Goal: Transaction & Acquisition: Book appointment/travel/reservation

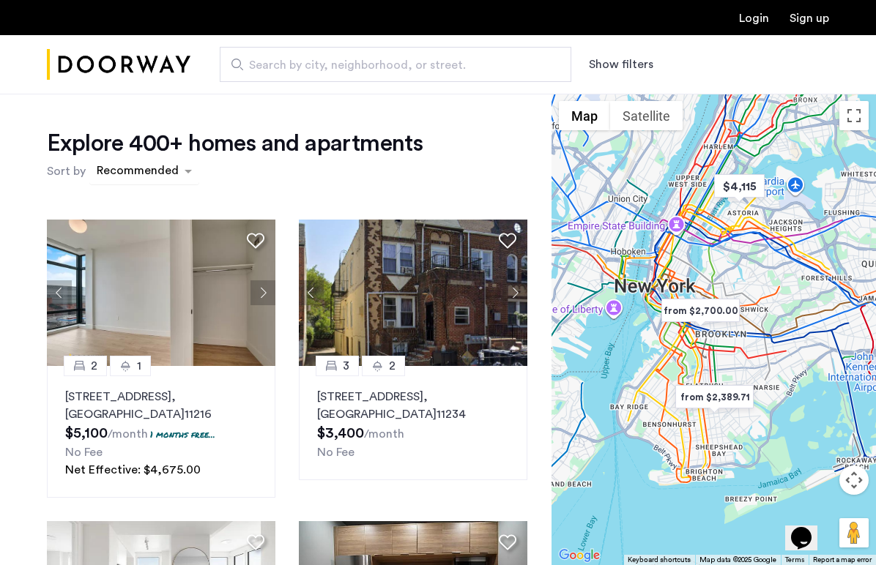
click at [176, 171] on div "sort-apartment" at bounding box center [137, 173] width 86 height 20
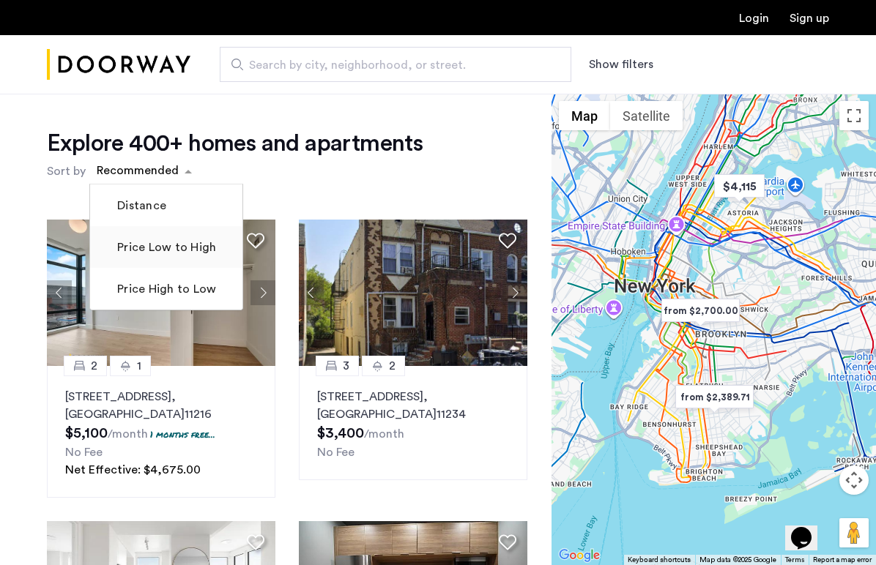
click at [174, 261] on mat-checkbox "Price Low to High" at bounding box center [166, 247] width 152 height 42
click at [166, 254] on label "Price Low to High" at bounding box center [165, 248] width 102 height 18
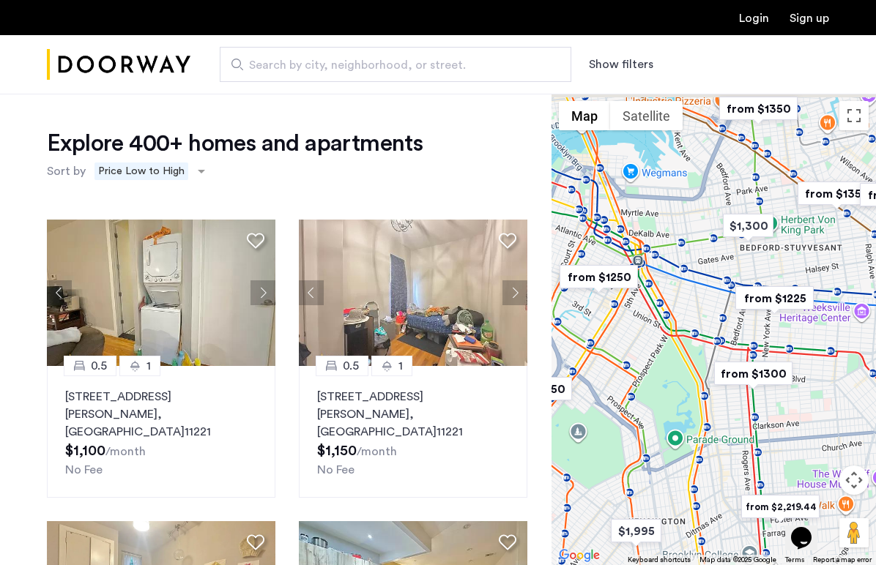
drag, startPoint x: 680, startPoint y: 250, endPoint x: 669, endPoint y: 341, distance: 90.8
click at [669, 341] on div at bounding box center [713, 330] width 324 height 472
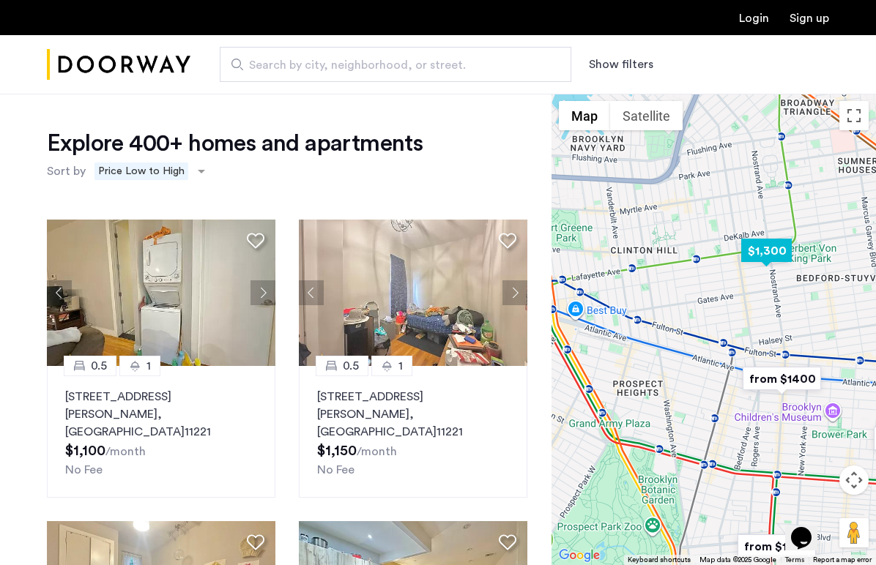
click at [773, 253] on img "$1,300" at bounding box center [766, 250] width 62 height 33
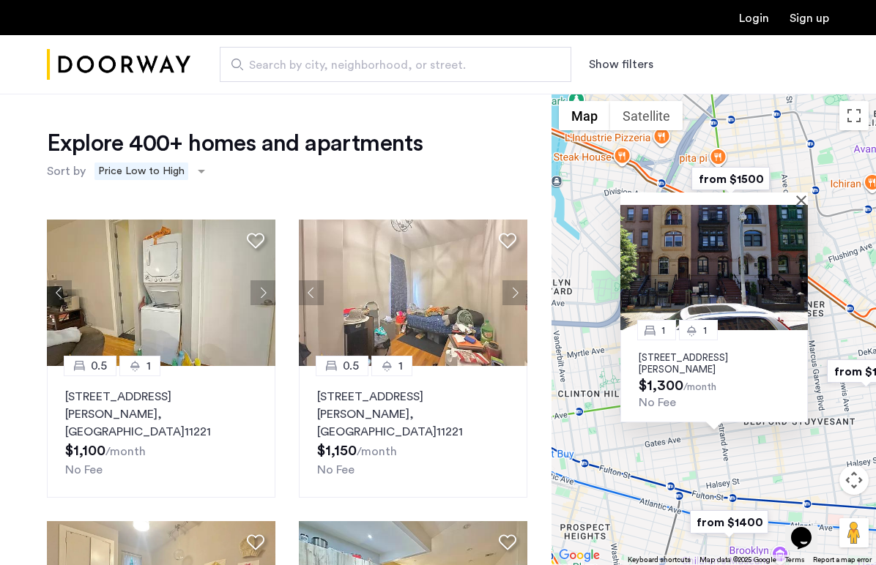
click at [768, 289] on img at bounding box center [713, 267] width 187 height 125
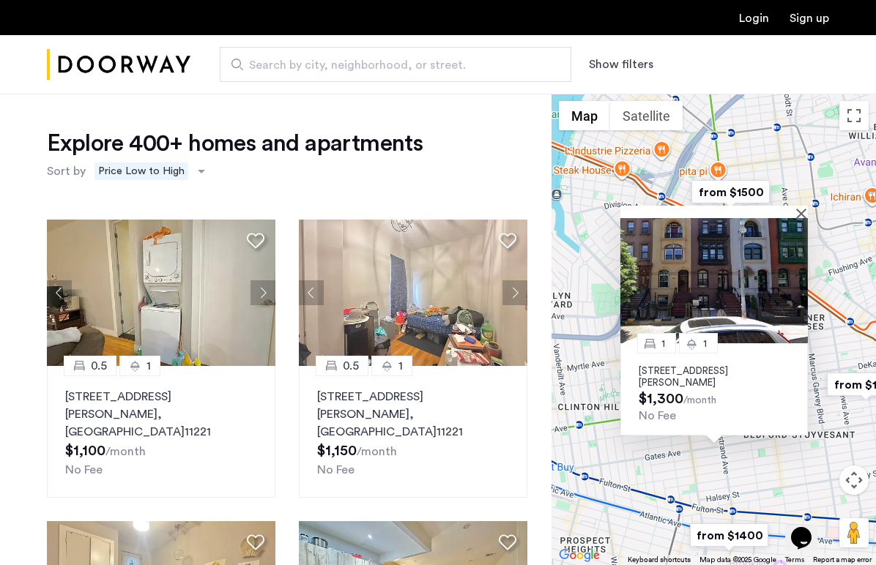
drag, startPoint x: 835, startPoint y: 229, endPoint x: 836, endPoint y: 248, distance: 19.1
click at [836, 248] on div "1 1 480 Greene Avenue, Unit 4C, Brooklyn, NY 11216 $1,300 /month No Fee" at bounding box center [713, 330] width 324 height 472
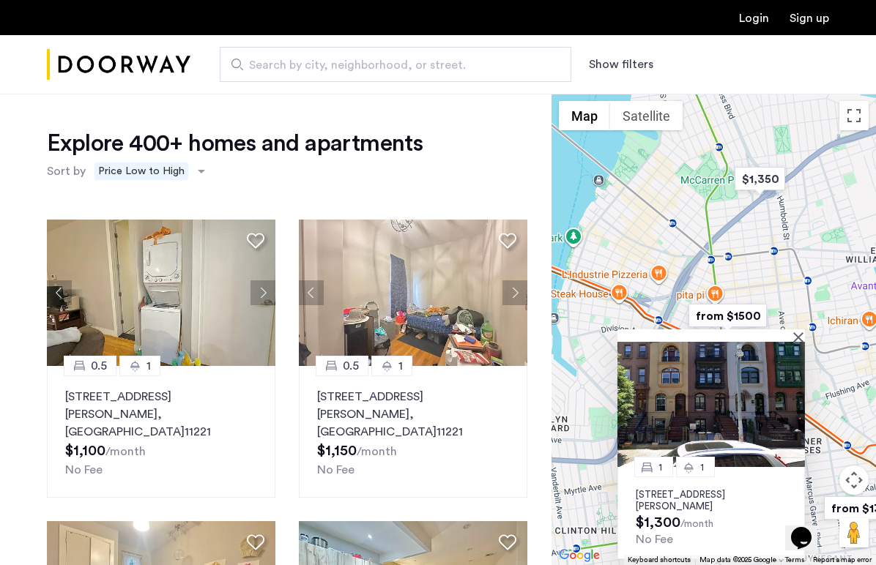
drag, startPoint x: 810, startPoint y: 175, endPoint x: 806, endPoint y: 303, distance: 128.2
click at [806, 303] on div "1 1 480 Greene Avenue, Unit 4C, Brooklyn, NY 11216 $1,300 /month No Fee" at bounding box center [713, 330] width 324 height 472
click at [775, 181] on img "$1,350" at bounding box center [760, 178] width 62 height 33
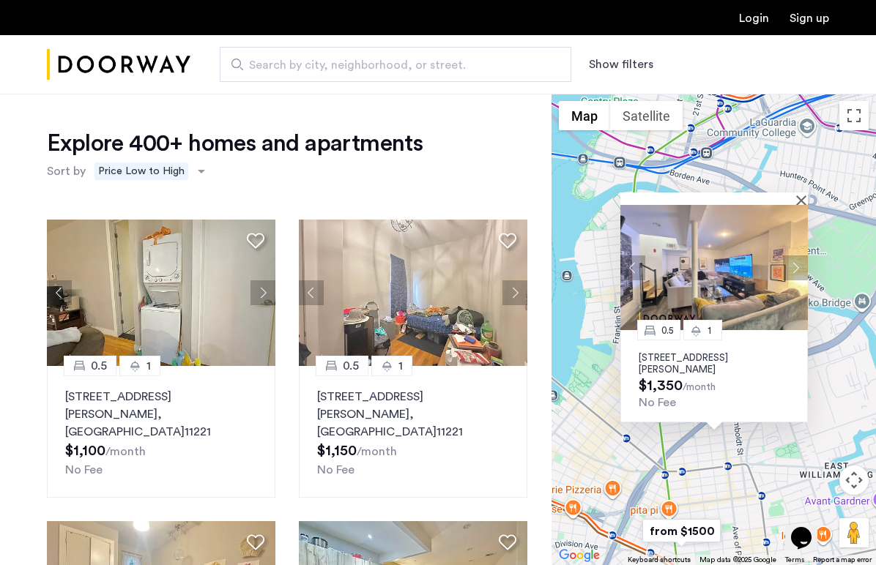
click at [800, 267] on button "Next apartment" at bounding box center [795, 268] width 25 height 25
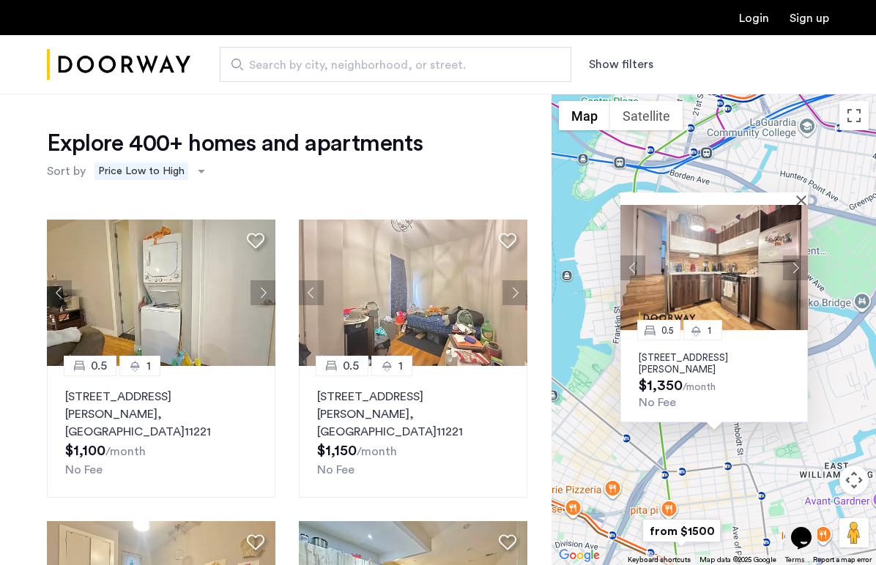
click at [800, 267] on button "Next apartment" at bounding box center [795, 268] width 25 height 25
click at [803, 268] on button "Next apartment" at bounding box center [795, 268] width 25 height 25
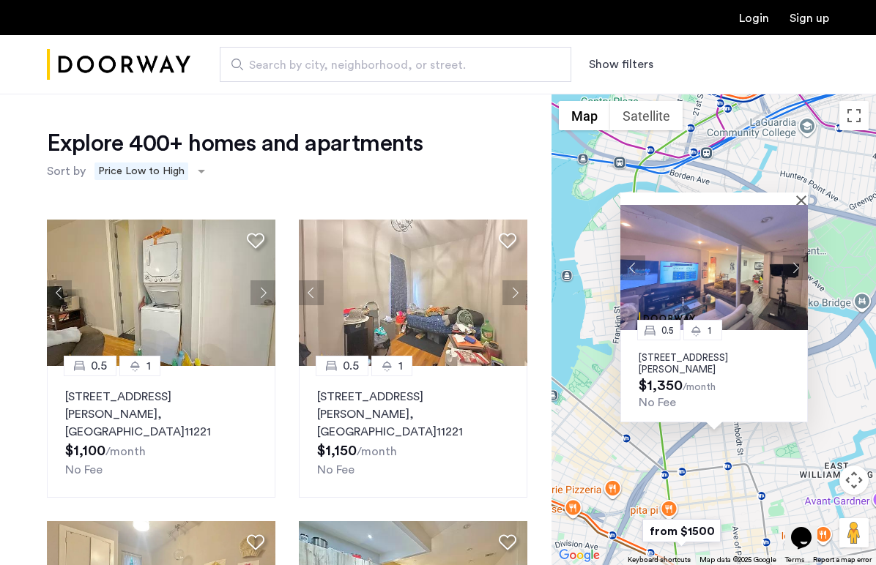
click at [803, 268] on button "Next apartment" at bounding box center [795, 268] width 25 height 25
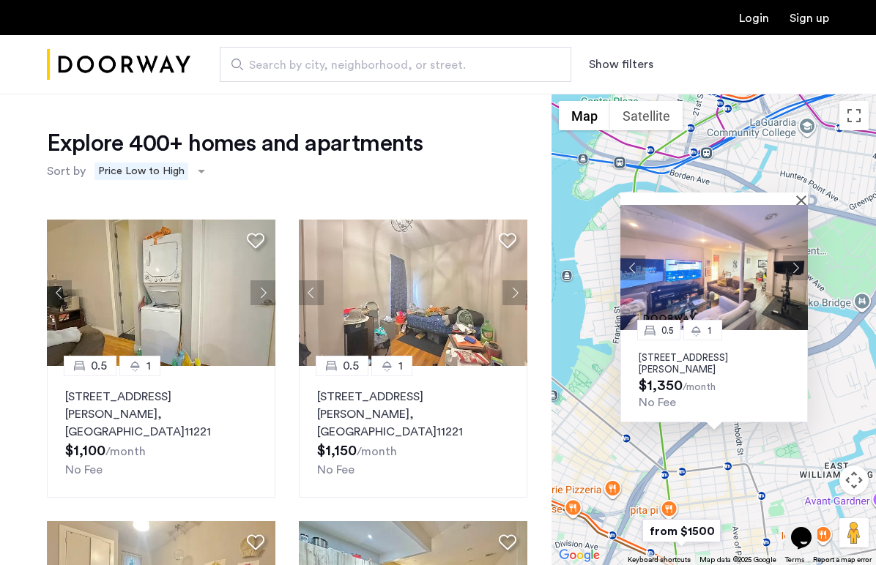
click at [831, 338] on div "0.5 1 445 Meeker Avenue, Unit 2LBL, Brooklyn, NY 11222 $1,350 /month No Fee" at bounding box center [713, 330] width 324 height 472
click at [566, 356] on div "0.5 1 445 Meeker Avenue, Unit 2LBL, Brooklyn, NY 11222 $1,350 /month No Fee" at bounding box center [713, 330] width 324 height 472
click at [631, 352] on div "0.5 1 445 Meeker Avenue, Unit 2LBL, Brooklyn, NY 11222 $1,350 /month No Fee" at bounding box center [713, 376] width 187 height 92
click at [686, 292] on img at bounding box center [713, 267] width 187 height 125
click at [781, 495] on div "0.5 1 445 Meeker Avenue, Unit 2LBL, Brooklyn, NY 11222 $1,350 /month No Fee" at bounding box center [713, 330] width 324 height 472
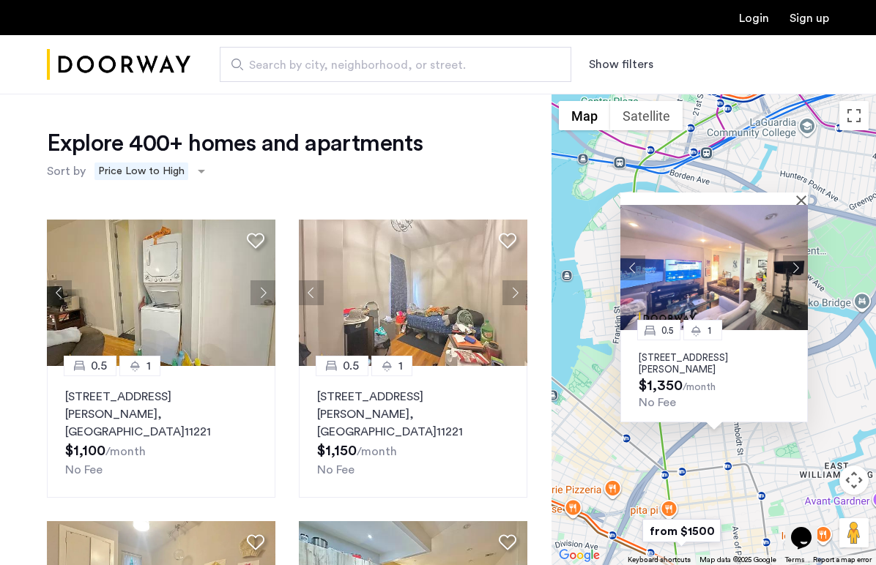
click at [798, 193] on div at bounding box center [713, 199] width 187 height 12
click at [801, 196] on button "Close" at bounding box center [804, 200] width 10 height 10
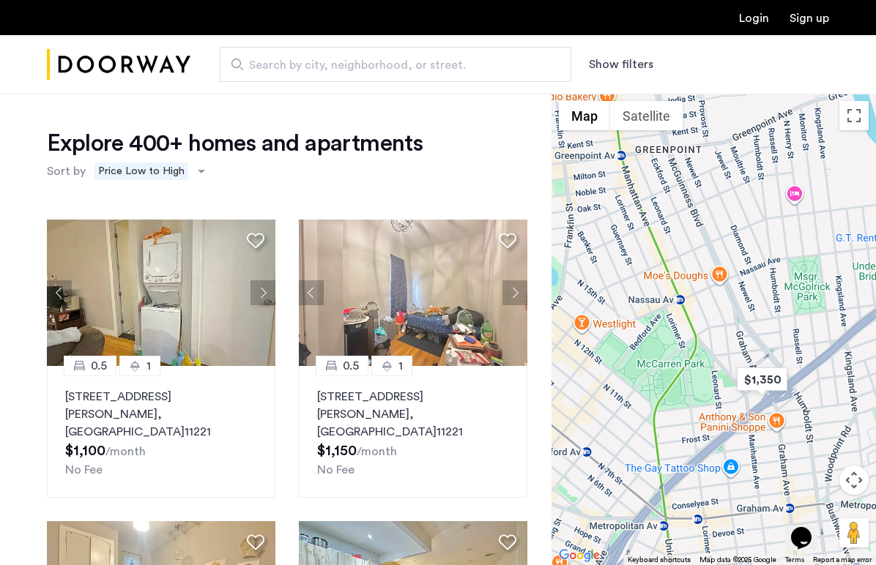
drag, startPoint x: 679, startPoint y: 453, endPoint x: 755, endPoint y: 376, distance: 108.2
click at [756, 376] on div at bounding box center [713, 330] width 324 height 472
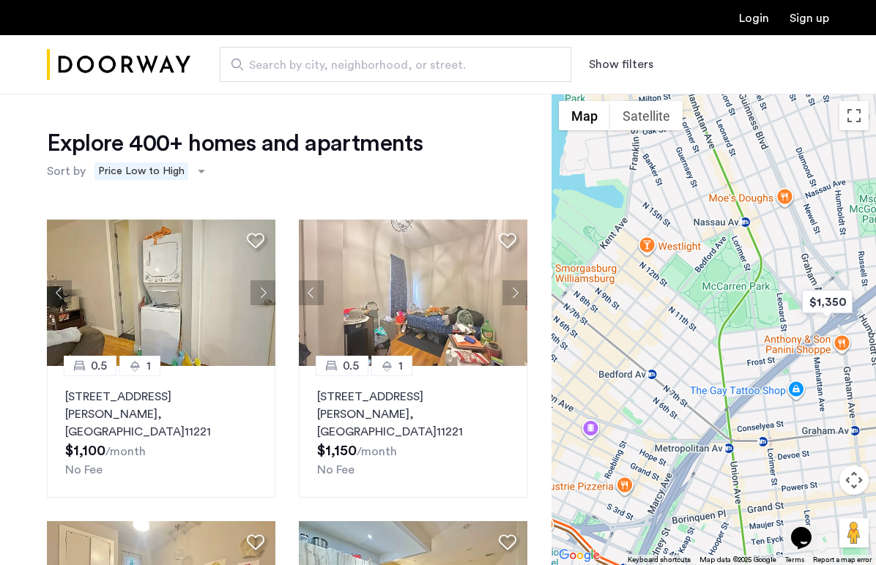
drag, startPoint x: 710, startPoint y: 442, endPoint x: 810, endPoint y: 316, distance: 161.6
click at [810, 316] on div at bounding box center [713, 330] width 324 height 472
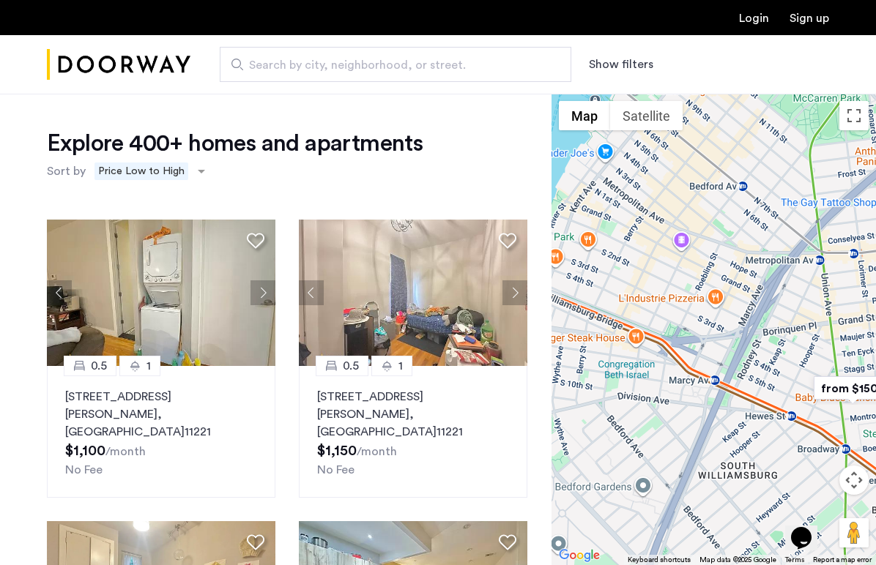
drag, startPoint x: 795, startPoint y: 454, endPoint x: 701, endPoint y: 368, distance: 128.0
click at [701, 368] on div at bounding box center [713, 330] width 324 height 472
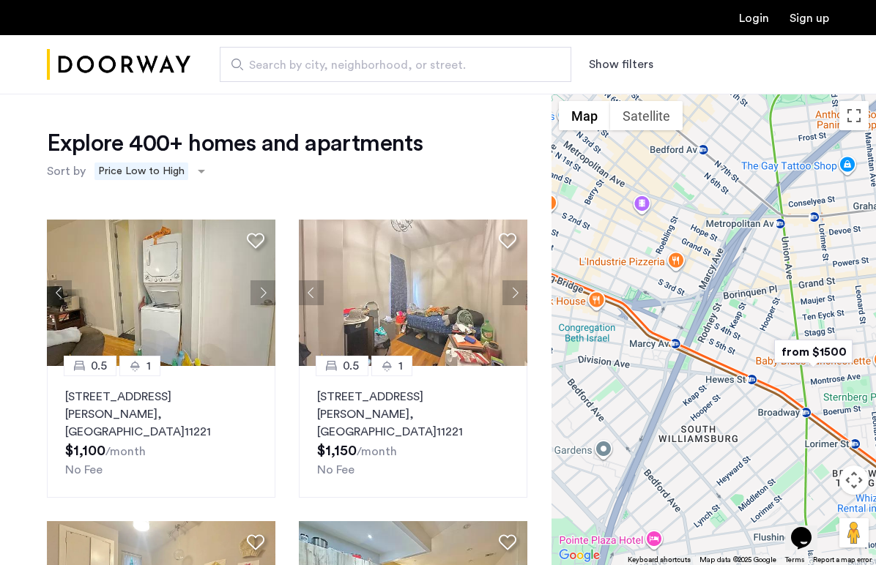
click at [831, 346] on img "from $1500" at bounding box center [813, 351] width 90 height 33
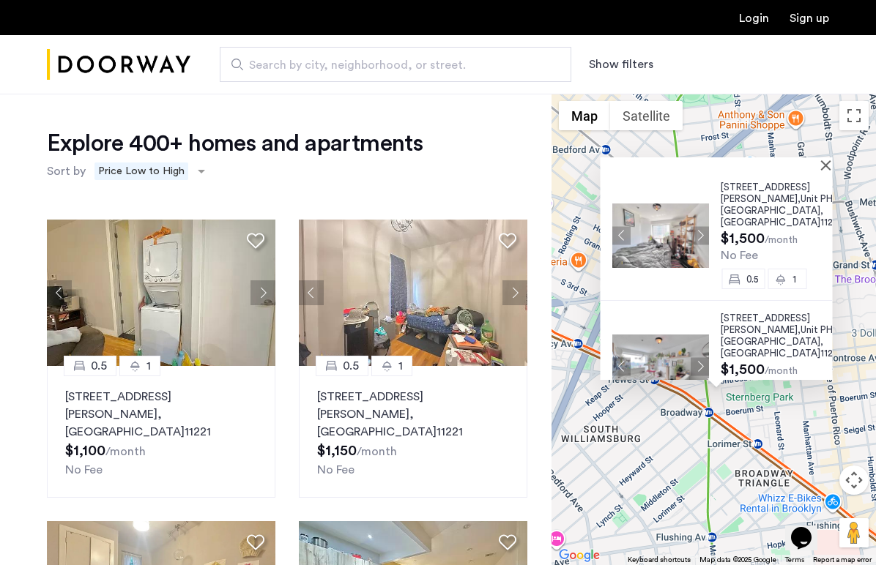
click at [800, 200] on span "Unit PHSR," at bounding box center [823, 199] width 47 height 10
click at [664, 468] on div "16 Meserole Street, Unit PHSR, Brooklyn , NY 11206 $1,500 /month No Fee 0.5 1 1…" at bounding box center [713, 330] width 324 height 472
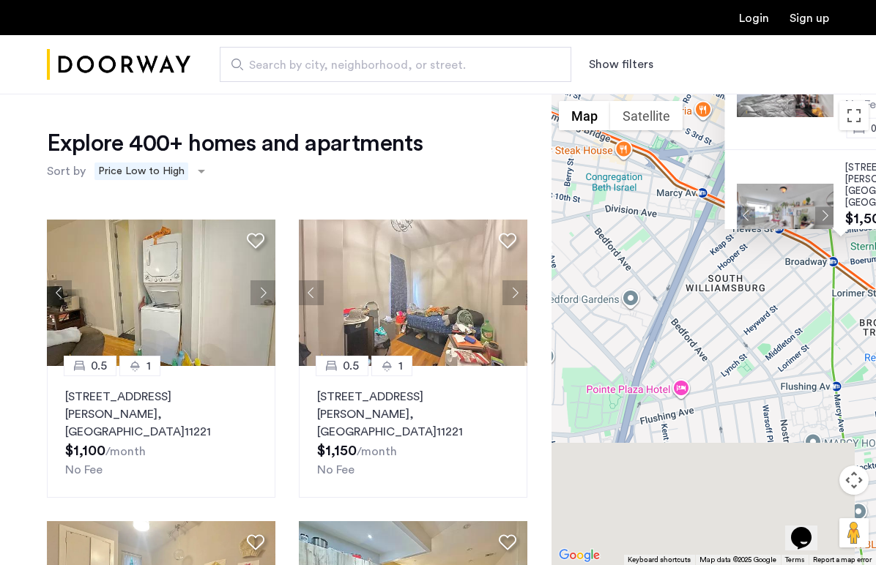
drag, startPoint x: 664, startPoint y: 468, endPoint x: 798, endPoint y: 306, distance: 210.6
click at [800, 305] on div "16 Meserole Street, Unit PHSR, Brooklyn , NY 11206 $1,500 /month No Fee 0.5 1 1…" at bounding box center [713, 330] width 324 height 472
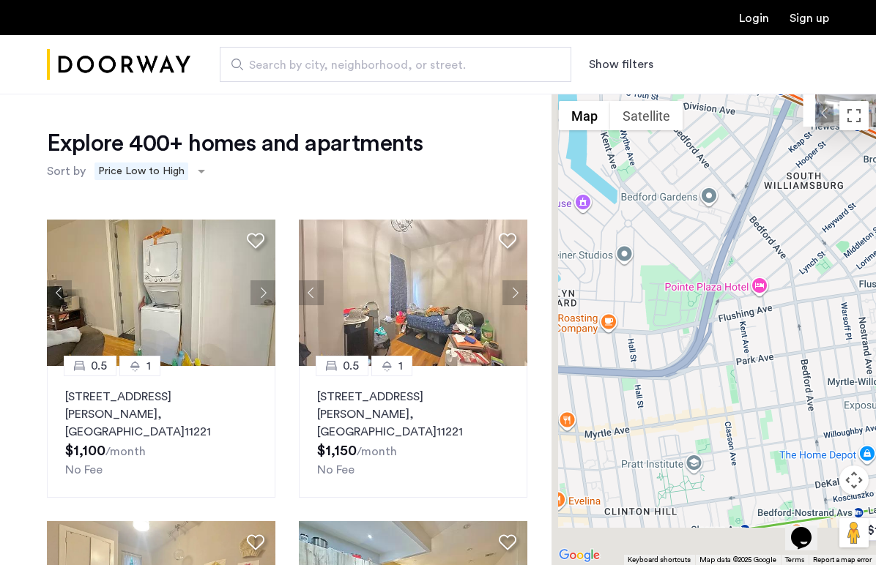
drag, startPoint x: 713, startPoint y: 477, endPoint x: 822, endPoint y: 291, distance: 215.4
click at [822, 291] on div "16 Meserole Street, Unit PHSR, Brooklyn , NY 11206 $1,500 /month No Fee 0.5 1 1…" at bounding box center [713, 330] width 324 height 472
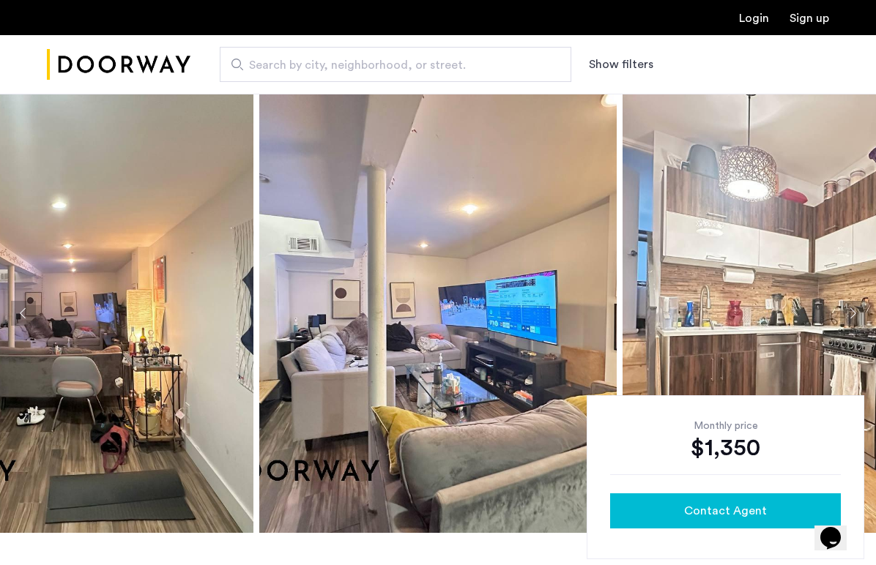
click at [706, 523] on button "Contact Agent" at bounding box center [725, 511] width 231 height 35
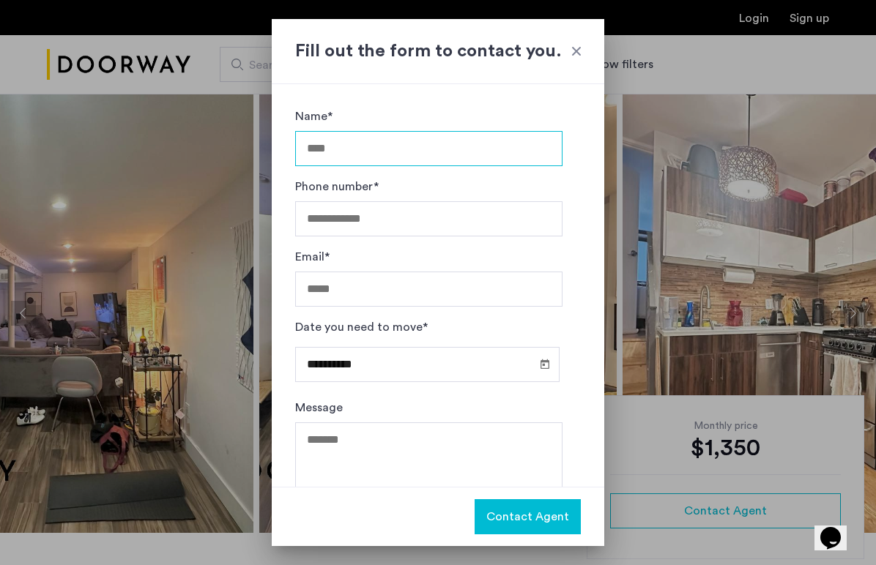
click at [442, 149] on input "Name*" at bounding box center [428, 148] width 267 height 35
type input "**********"
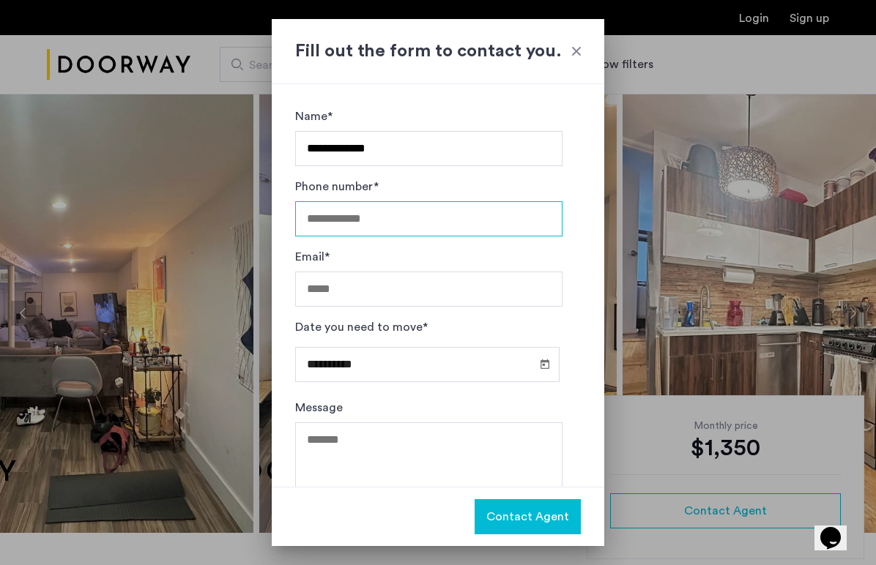
type input "**********"
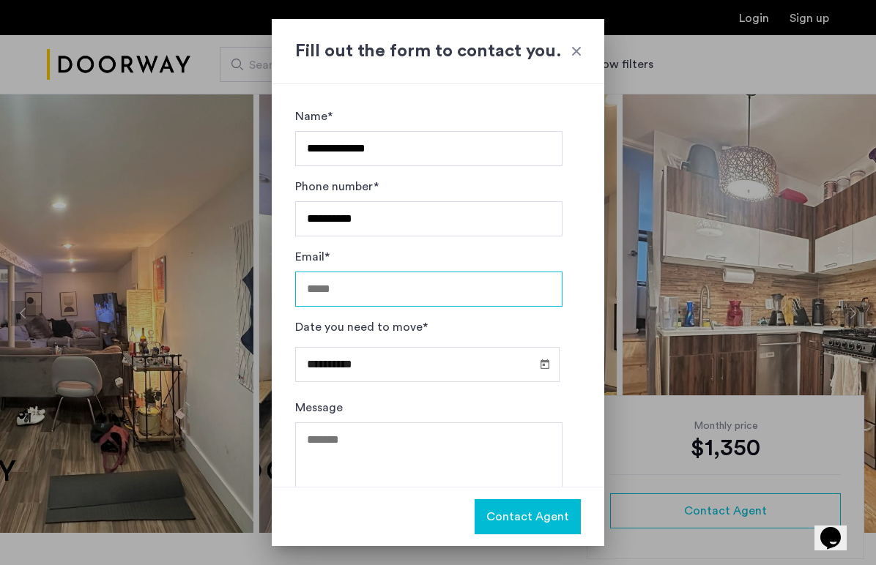
type input "**********"
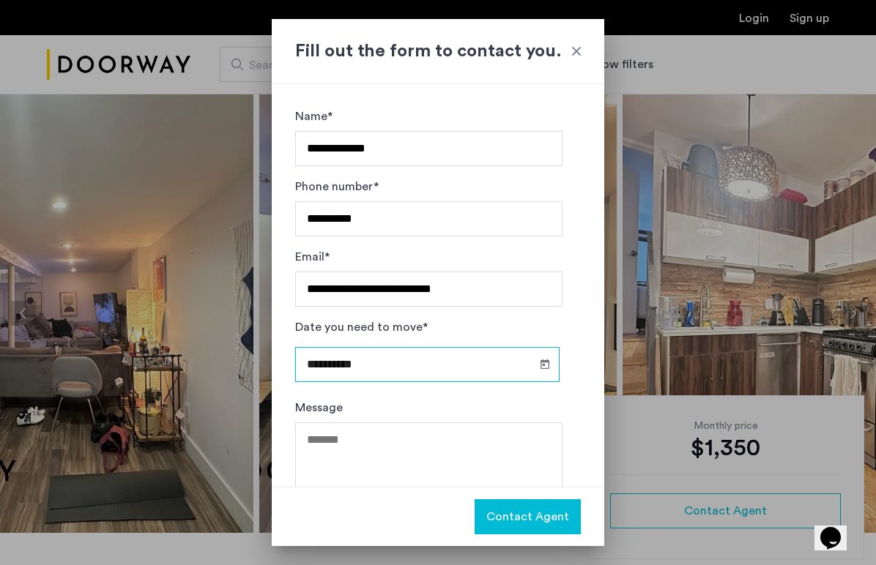
click at [471, 359] on input "**********" at bounding box center [427, 364] width 264 height 35
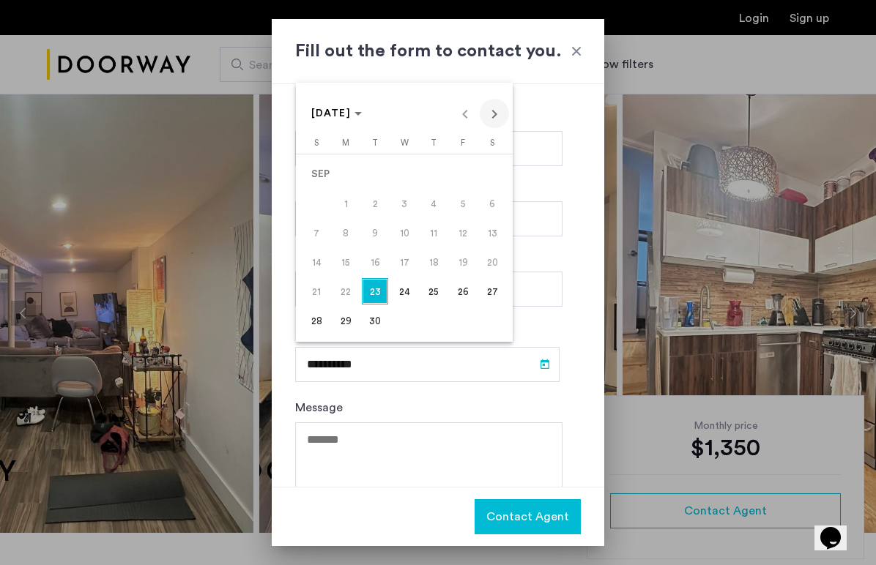
click at [494, 116] on span "Next month" at bounding box center [494, 113] width 29 height 29
click at [406, 171] on span "1" at bounding box center [404, 174] width 26 height 26
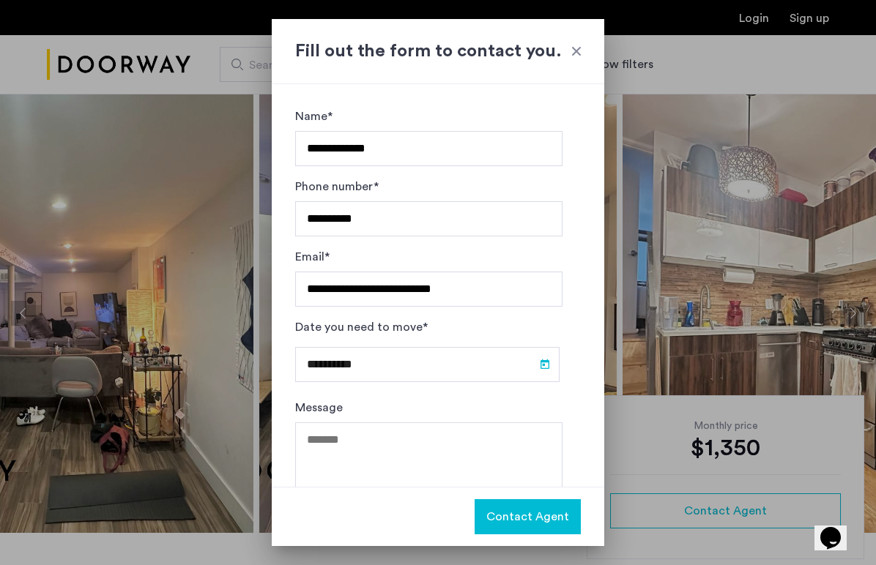
type input "**********"
click at [512, 512] on span "Contact Agent" at bounding box center [527, 517] width 83 height 18
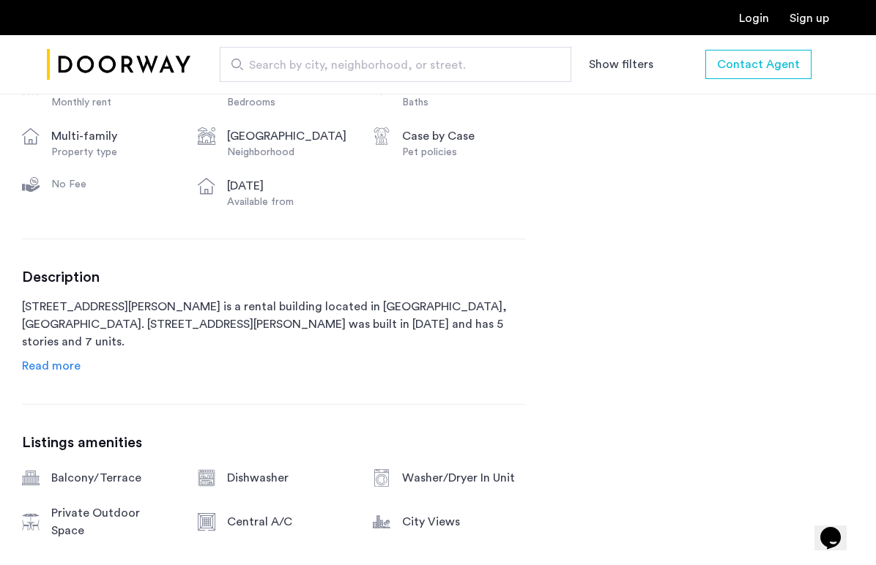
scroll to position [582, 0]
click at [39, 369] on span "Read more" at bounding box center [51, 366] width 59 height 12
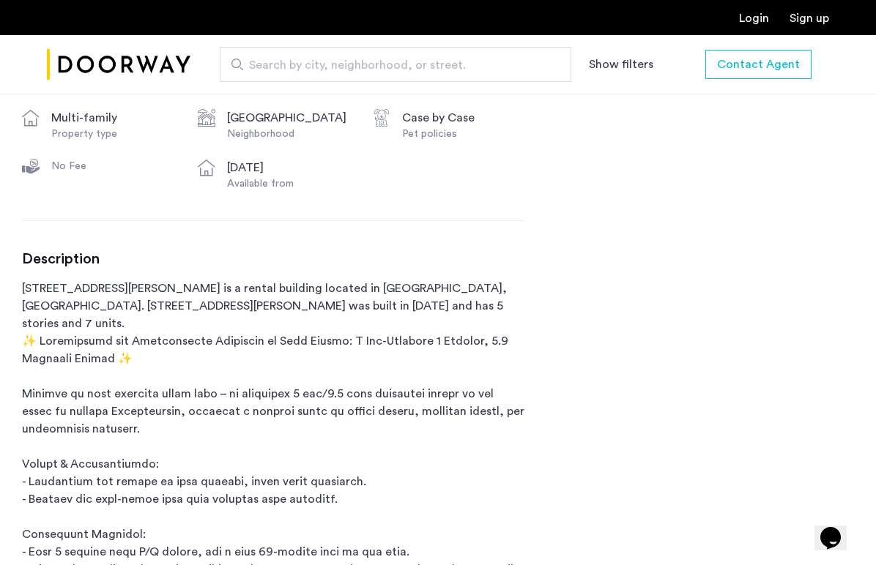
scroll to position [625, 0]
